Goal: Task Accomplishment & Management: Complete application form

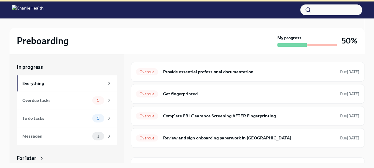
scroll to position [57, 0]
click at [187, 92] on h6 "Get fingerprinted" at bounding box center [249, 94] width 173 height 7
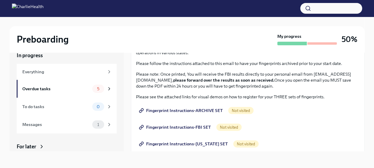
scroll to position [35, 0]
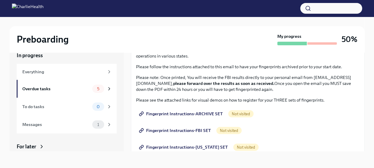
click at [308, 111] on div "Fingerprint Instructions-ARCHIVE SET Not visited" at bounding box center [247, 114] width 223 height 12
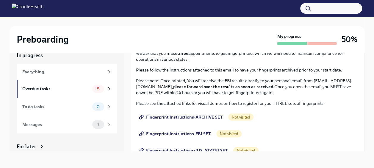
scroll to position [32, 0]
click at [301, 140] on div "We ask that you make three appointments to get fingerprinted, which we will nee…" at bounding box center [247, 150] width 223 height 200
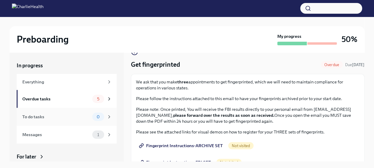
scroll to position [0, 0]
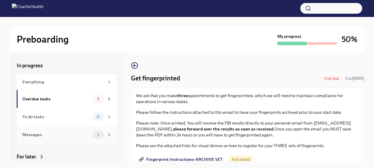
click at [38, 134] on div "Messages" at bounding box center [56, 134] width 68 height 7
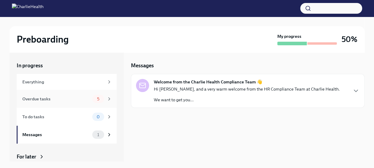
click at [26, 99] on div "Overdue tasks" at bounding box center [56, 99] width 68 height 7
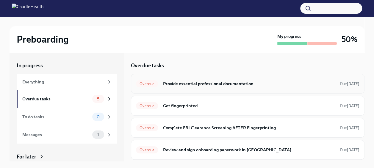
click at [253, 80] on div "Overdue Provide essential professional documentation Due 9 days ago" at bounding box center [247, 84] width 223 height 10
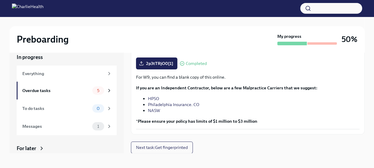
scroll to position [10, 0]
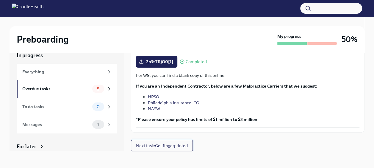
click at [174, 146] on span "Next task : Get fingerprinted" at bounding box center [162, 146] width 52 height 6
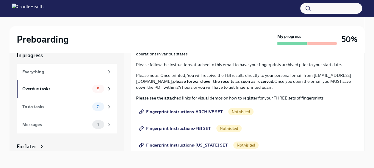
scroll to position [37, 0]
click at [168, 112] on span "Fingerprint Instructions-ARCHIVE SET" at bounding box center [181, 112] width 83 height 6
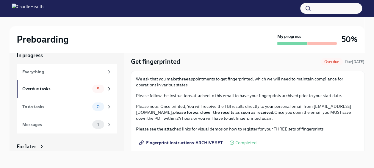
scroll to position [0, 0]
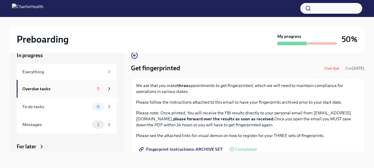
click at [42, 89] on div "Overdue tasks" at bounding box center [56, 88] width 68 height 7
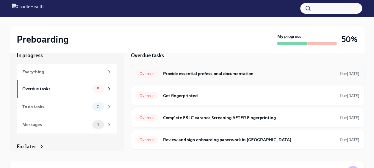
click at [198, 73] on h6 "Provide essential professional documentation" at bounding box center [249, 73] width 173 height 7
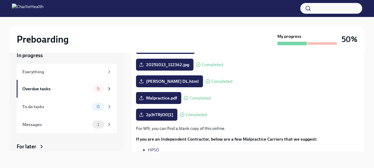
scroll to position [154, 0]
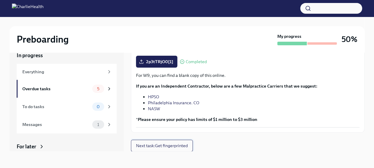
click at [171, 146] on span "Next task : Get fingerprinted" at bounding box center [162, 146] width 52 height 6
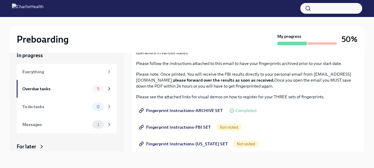
scroll to position [40, 0]
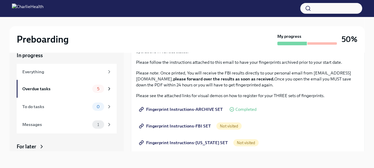
click at [178, 124] on span "Fingerprint Instructions-FBI SET" at bounding box center [175, 126] width 71 height 6
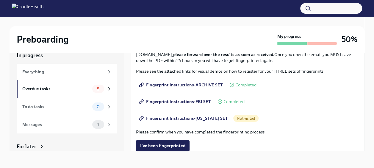
scroll to position [64, 0]
click at [209, 116] on span "Fingerprint Instructions-FLORIDA SET" at bounding box center [184, 118] width 88 height 6
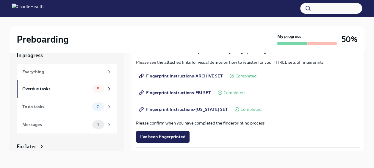
scroll to position [76, 0]
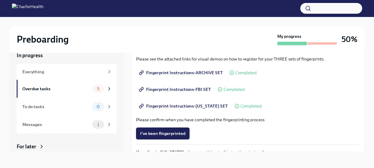
click at [295, 112] on div "We ask that you make three appointments to get fingerprinted, which we will nee…" at bounding box center [247, 106] width 223 height 200
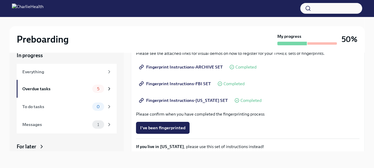
scroll to position [81, 0]
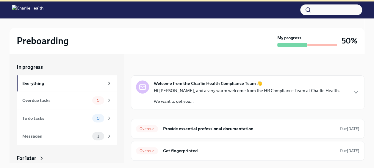
scroll to position [69, 0]
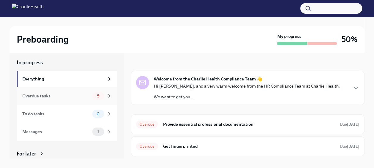
click at [65, 92] on div "Overdue tasks 5" at bounding box center [67, 96] width 90 height 8
